Goal: Information Seeking & Learning: Check status

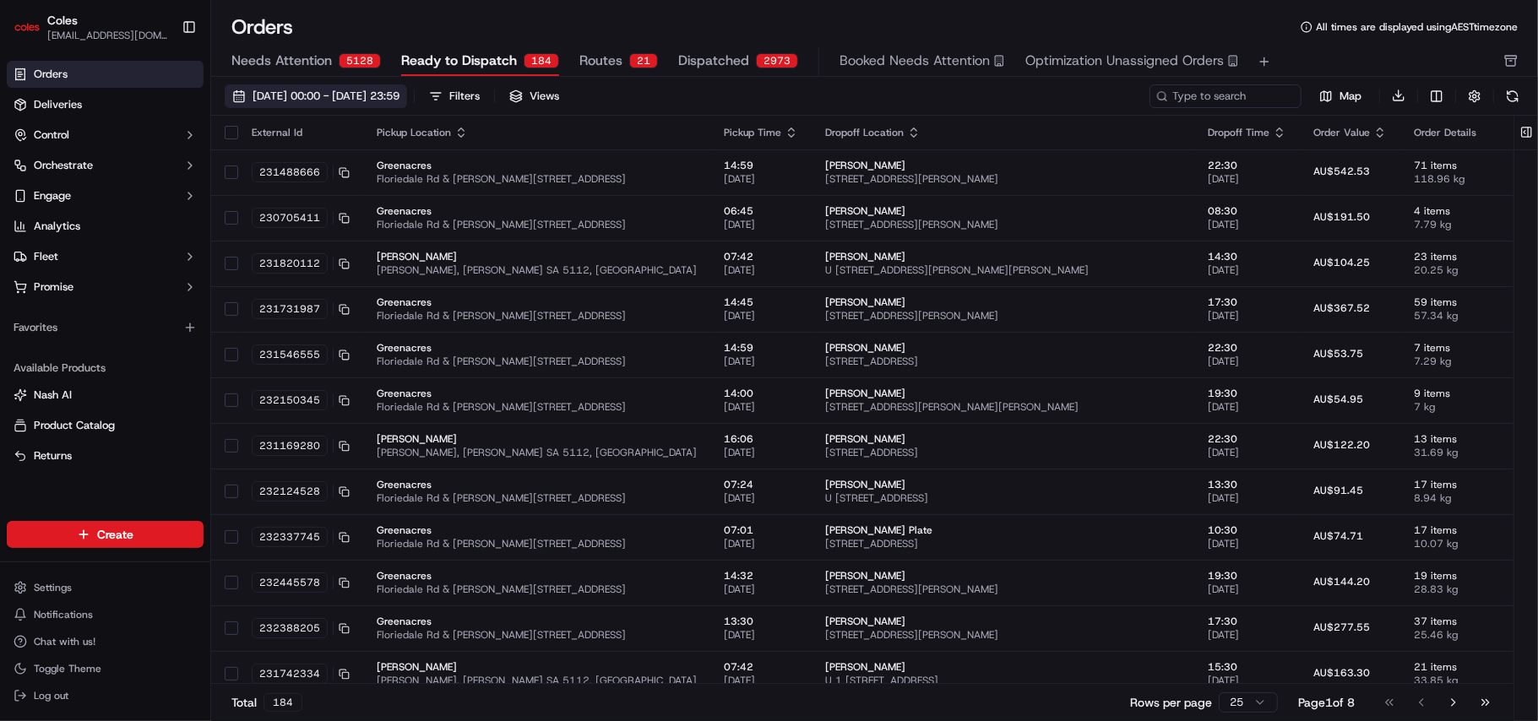
click at [399, 91] on span "[DATE] 00:00 - [DATE] 23:59" at bounding box center [325, 96] width 147 height 15
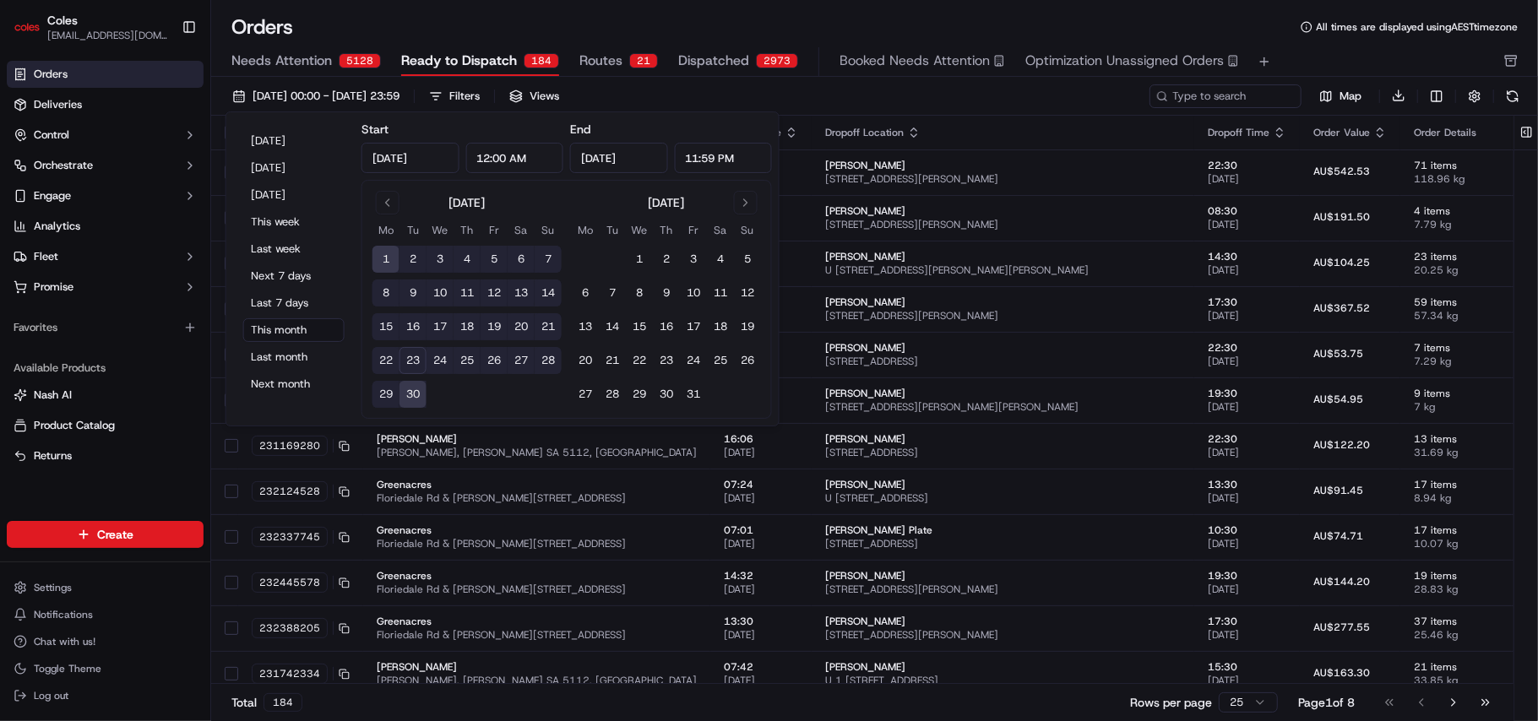
click at [412, 361] on button "23" at bounding box center [412, 360] width 27 height 27
type input "[DATE]"
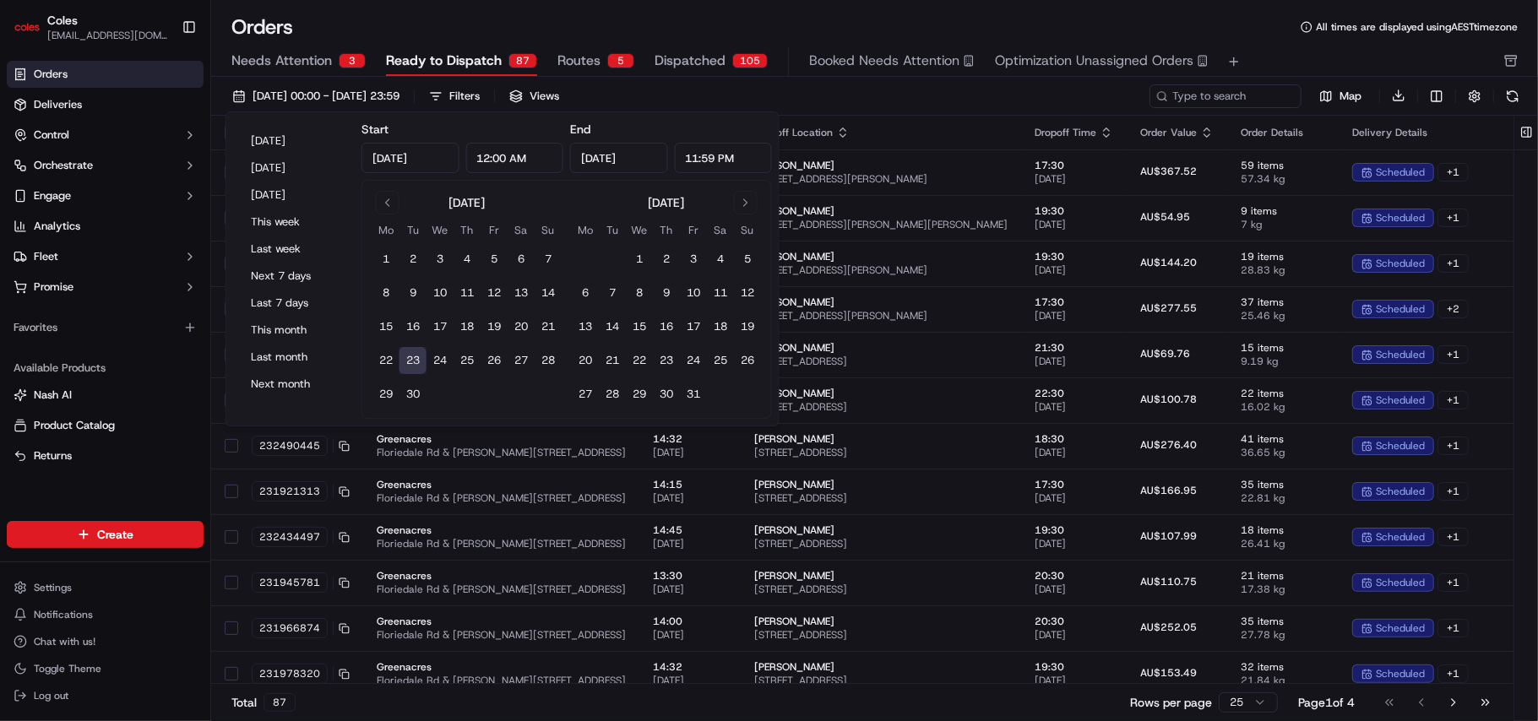
click at [985, 14] on div "Orders All times are displayed using AEST timezone" at bounding box center [874, 27] width 1327 height 27
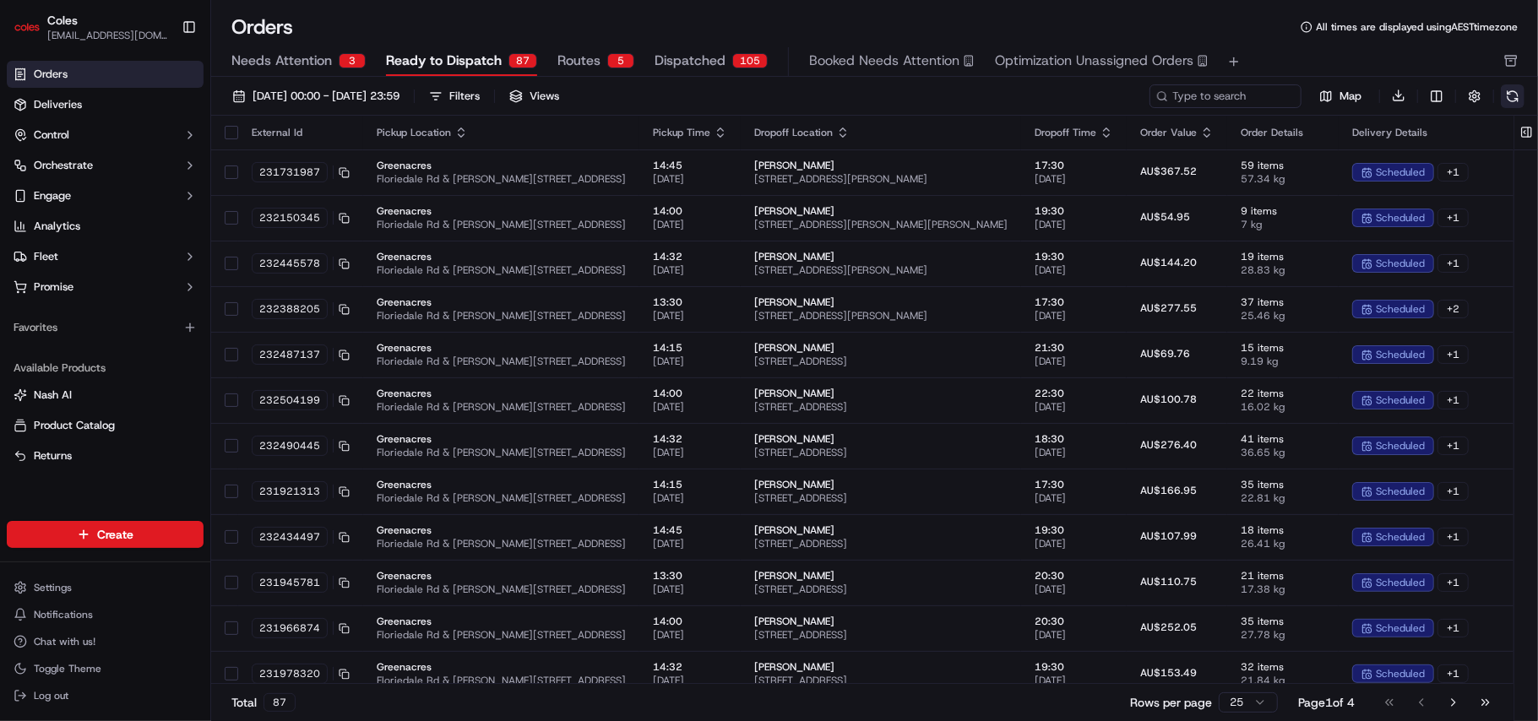
click at [1521, 95] on button at bounding box center [1512, 96] width 24 height 24
click at [1510, 93] on button at bounding box center [1512, 96] width 24 height 24
click at [480, 96] on div "Filters" at bounding box center [464, 96] width 30 height 15
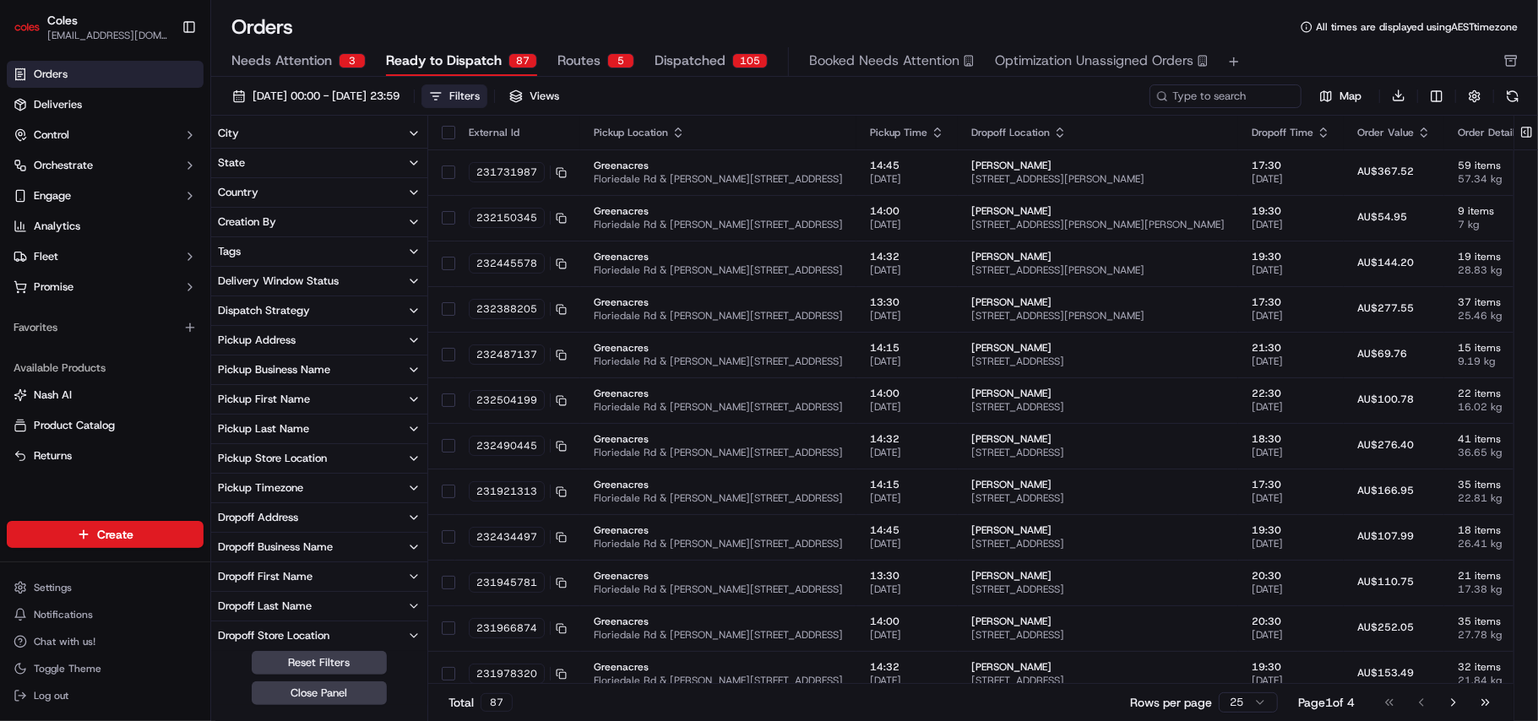
click at [383, 277] on button "Delivery Window Status" at bounding box center [319, 281] width 216 height 29
click at [1148, 14] on div "Orders All times are displayed using AEST timezone" at bounding box center [874, 27] width 1327 height 27
